Goal: Task Accomplishment & Management: Complete application form

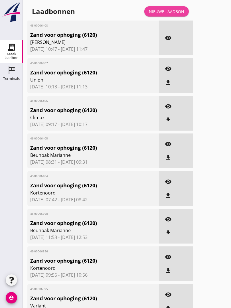
click at [173, 15] on div "Nieuwe laadbon" at bounding box center [166, 12] width 35 height 6
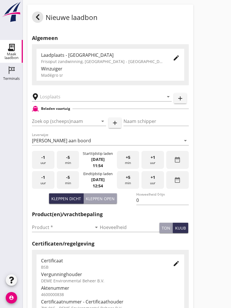
click at [64, 101] on input "text" at bounding box center [98, 96] width 116 height 9
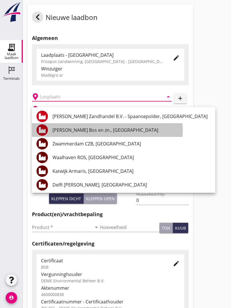
click at [94, 130] on div "[PERSON_NAME] Bos en zn., [GEOGRAPHIC_DATA]" at bounding box center [132, 130] width 158 height 7
type input "[PERSON_NAME] Bos en zn., [GEOGRAPHIC_DATA]"
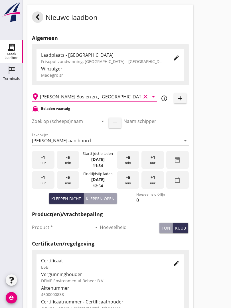
click at [79, 126] on input "Zoek op (scheeps)naam" at bounding box center [61, 121] width 58 height 9
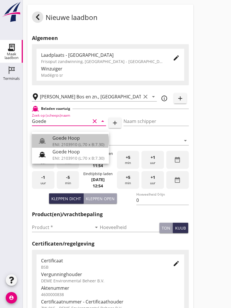
click at [74, 138] on div "Goede Hoop" at bounding box center [79, 138] width 52 height 7
type input "Goede Hoop"
type input "[PERSON_NAME]"
type input "555"
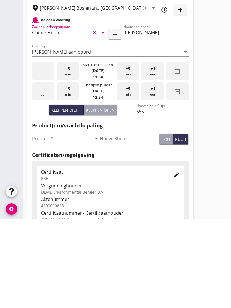
click at [52, 223] on input "Product *" at bounding box center [62, 227] width 60 height 9
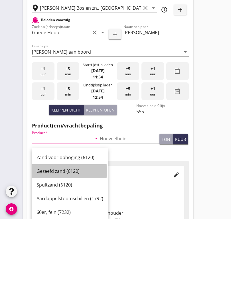
click at [61, 257] on div "Gezeefd zand (6120)" at bounding box center [70, 260] width 67 height 7
type input "Gezeefd zand (6120)"
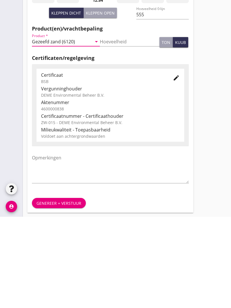
scroll to position [100, 0]
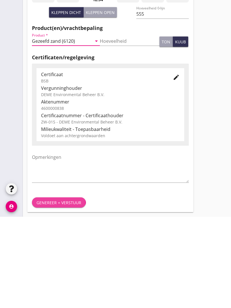
click at [67, 291] on div "Genereer + verstuur" at bounding box center [59, 294] width 45 height 6
